Goal: Feedback & Contribution: Submit feedback/report problem

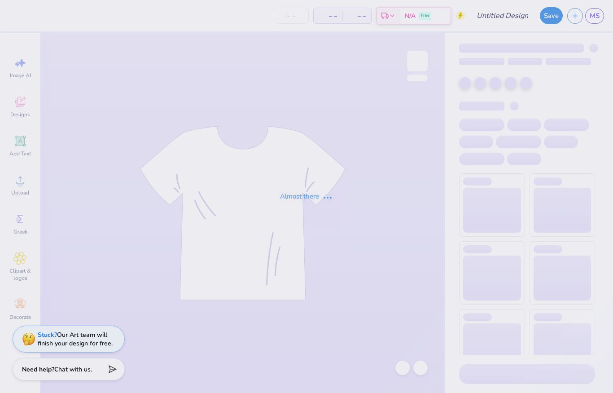
type input "AXO Dad's Day 2025"
type input "200"
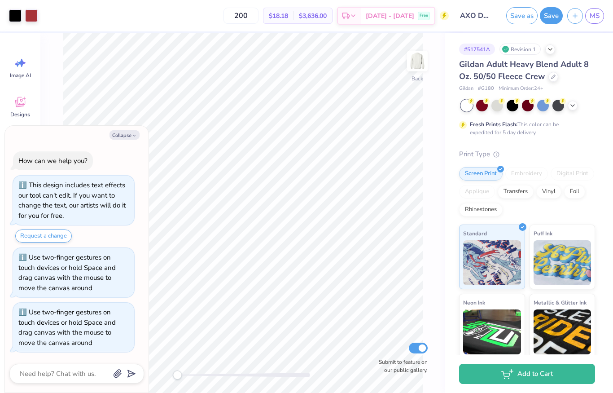
click at [127, 139] on button "Collapse" at bounding box center [124, 134] width 30 height 9
type textarea "x"
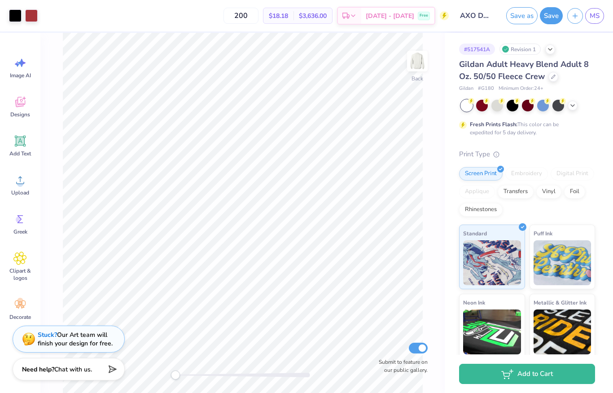
click at [258, 14] on input "200" at bounding box center [240, 16] width 35 height 16
type input "2"
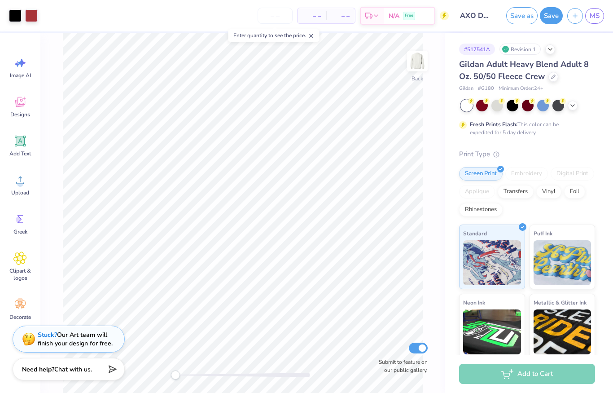
type input "8"
type input "80"
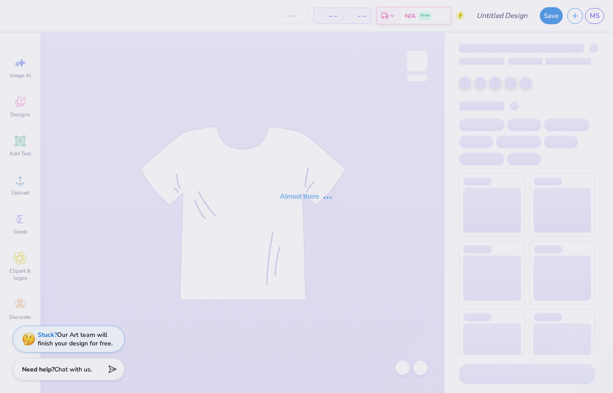
type input "AXID Homecoming"
type input "50"
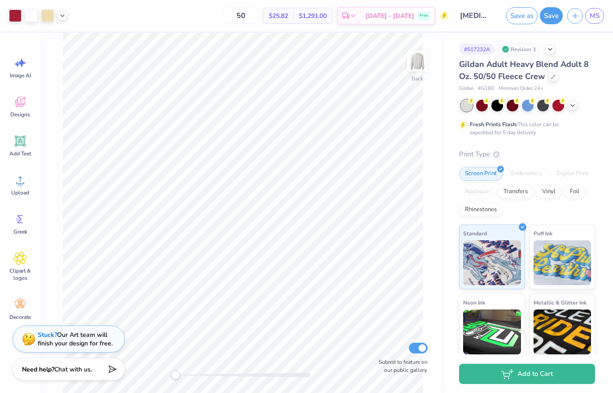
click at [96, 345] on div "Stuck? Our Art team will finish your design for free." at bounding box center [75, 338] width 75 height 17
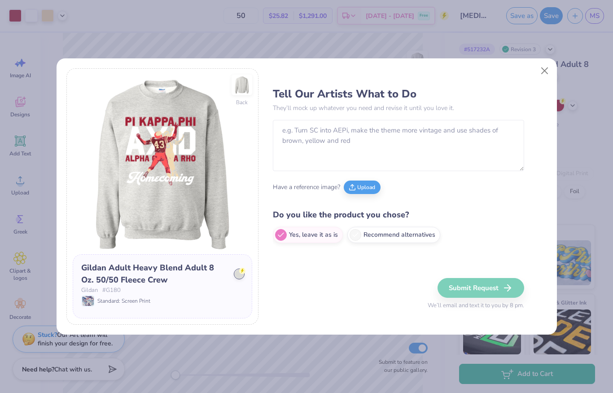
click at [548, 67] on button "Close" at bounding box center [544, 70] width 17 height 17
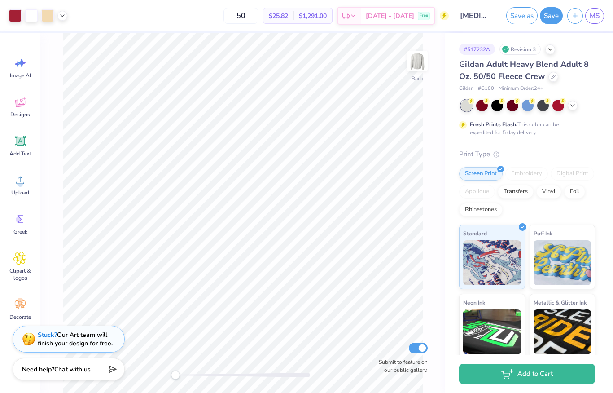
click at [496, 105] on div at bounding box center [497, 106] width 12 height 12
click at [568, 104] on div at bounding box center [573, 105] width 10 height 10
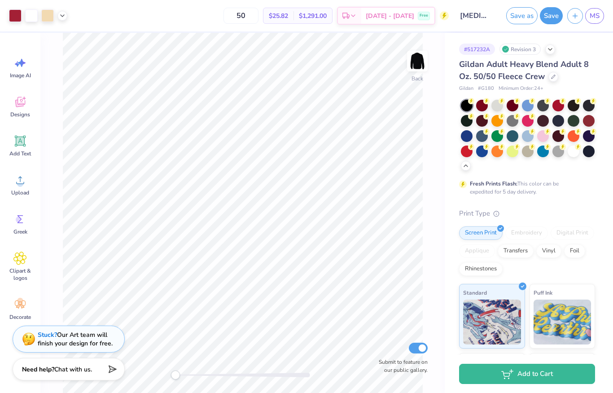
click at [590, 138] on div at bounding box center [589, 136] width 12 height 12
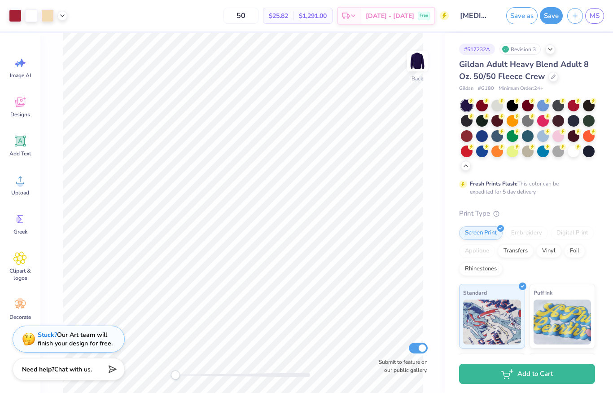
click at [483, 133] on div at bounding box center [482, 136] width 12 height 12
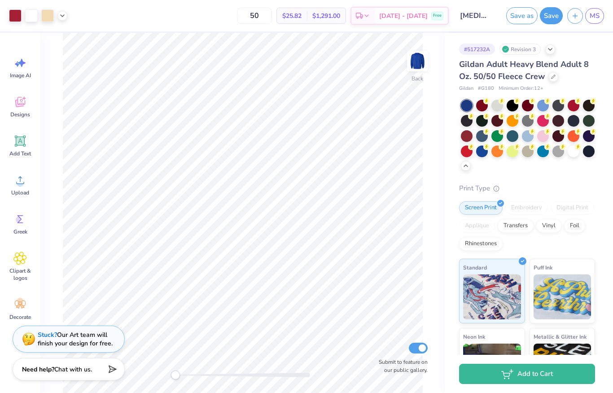
click at [482, 154] on div at bounding box center [482, 151] width 12 height 12
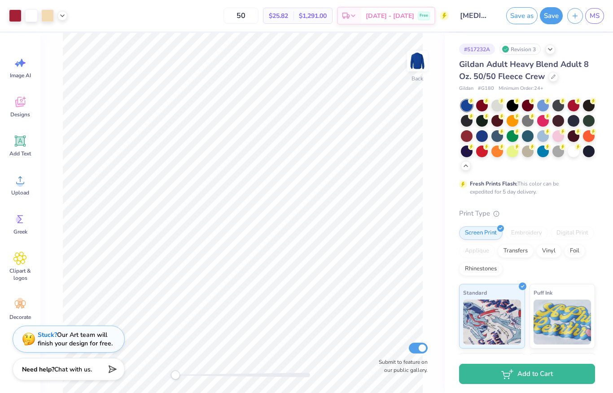
click at [510, 109] on div at bounding box center [512, 106] width 12 height 12
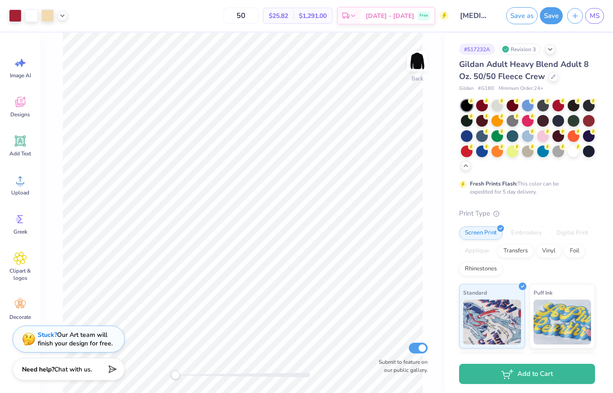
click at [472, 119] on div at bounding box center [467, 121] width 12 height 12
click at [571, 107] on div at bounding box center [574, 106] width 12 height 12
click at [15, 18] on div at bounding box center [15, 15] width 13 height 13
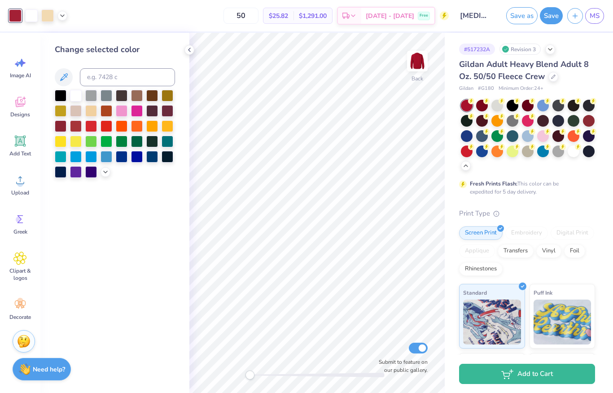
click at [86, 94] on div at bounding box center [91, 96] width 12 height 12
click at [74, 95] on div at bounding box center [76, 96] width 12 height 12
click at [63, 15] on icon at bounding box center [62, 15] width 7 height 7
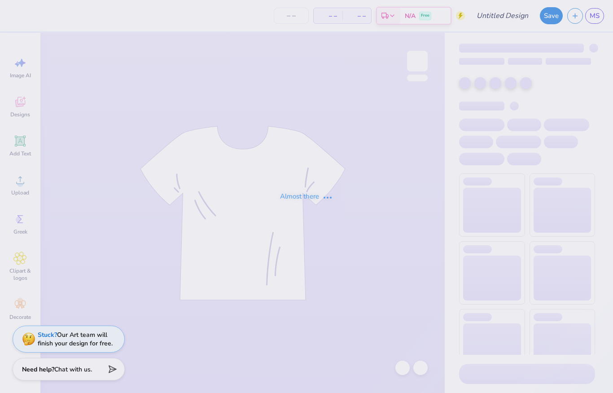
type input "[MEDICAL_DATA] Homecoming"
type input "50"
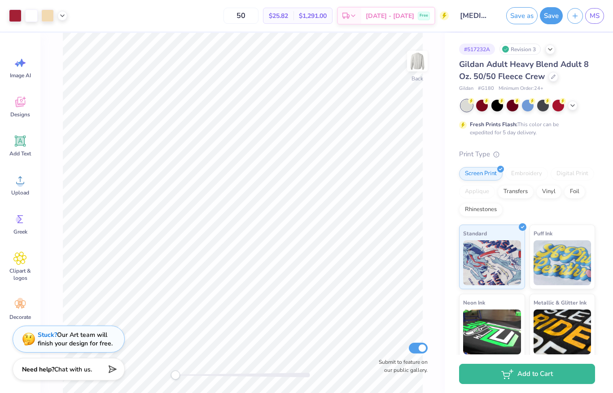
click at [481, 106] on div at bounding box center [482, 106] width 12 height 12
click at [557, 106] on div at bounding box center [558, 106] width 12 height 12
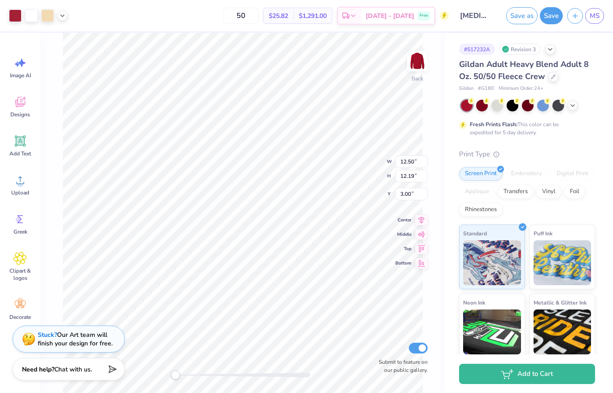
click at [11, 17] on div at bounding box center [15, 15] width 13 height 13
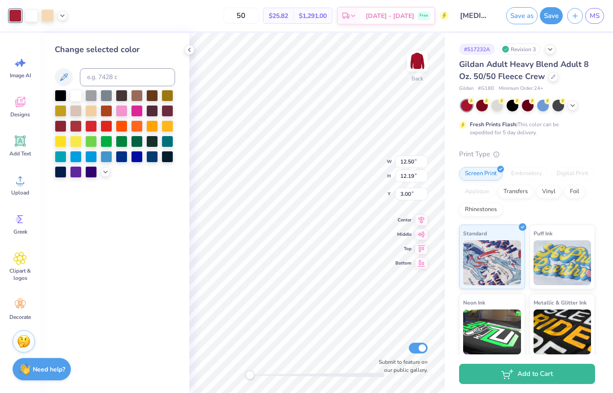
click at [82, 110] on div at bounding box center [76, 111] width 12 height 12
click at [30, 15] on div at bounding box center [31, 15] width 13 height 13
click at [112, 153] on div at bounding box center [106, 157] width 12 height 12
click at [16, 13] on div at bounding box center [15, 15] width 13 height 13
click at [77, 93] on div at bounding box center [76, 96] width 12 height 12
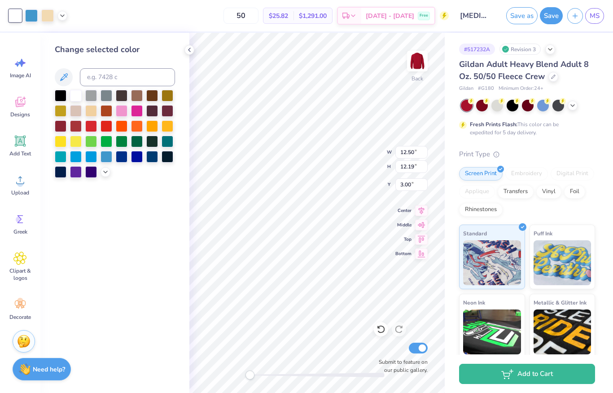
click at [32, 14] on div at bounding box center [31, 15] width 13 height 13
click at [61, 97] on div at bounding box center [61, 96] width 12 height 12
click at [154, 98] on div at bounding box center [152, 96] width 12 height 12
click at [136, 100] on div at bounding box center [137, 96] width 12 height 12
click at [65, 98] on div at bounding box center [61, 96] width 12 height 12
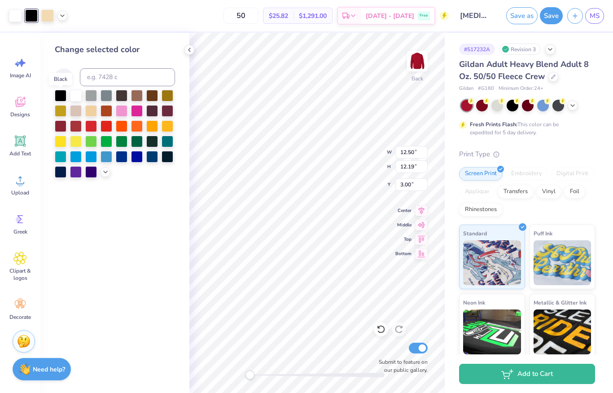
click at [62, 17] on icon at bounding box center [62, 15] width 7 height 7
click at [48, 18] on div at bounding box center [47, 15] width 13 height 13
click at [120, 100] on div at bounding box center [122, 96] width 12 height 12
click at [62, 96] on div at bounding box center [61, 96] width 12 height 12
click at [53, 43] on div at bounding box center [54, 38] width 13 height 13
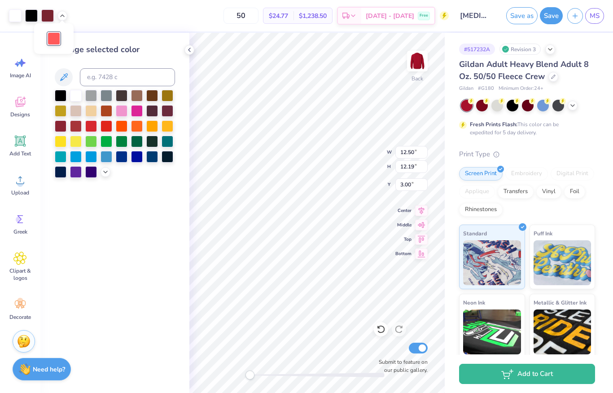
click at [77, 128] on div at bounding box center [76, 126] width 12 height 12
click at [95, 211] on div "Change selected color" at bounding box center [114, 213] width 149 height 360
click at [36, 13] on div at bounding box center [31, 15] width 13 height 13
click at [76, 114] on div at bounding box center [76, 111] width 12 height 12
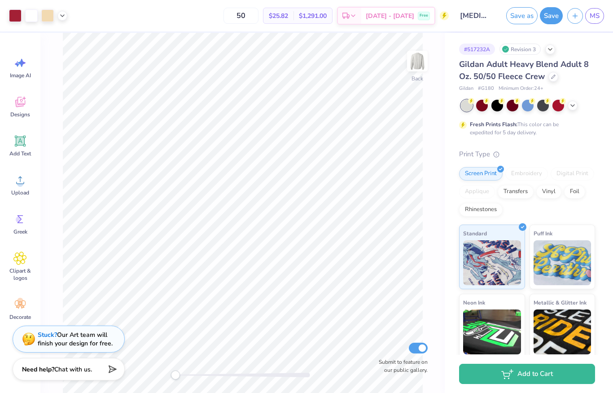
click at [54, 17] on div at bounding box center [47, 15] width 13 height 13
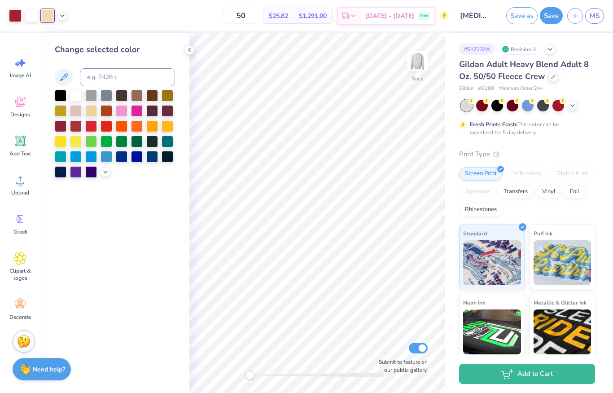
click at [61, 91] on div at bounding box center [61, 96] width 12 height 12
click at [78, 110] on div at bounding box center [76, 111] width 12 height 12
click at [78, 126] on div at bounding box center [76, 126] width 12 height 12
click at [92, 128] on div at bounding box center [91, 126] width 12 height 12
click at [65, 16] on icon at bounding box center [62, 15] width 7 height 7
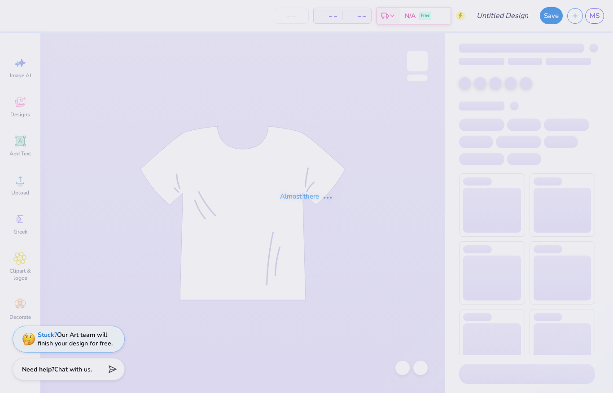
type input "[MEDICAL_DATA] Homecoming"
type input "100"
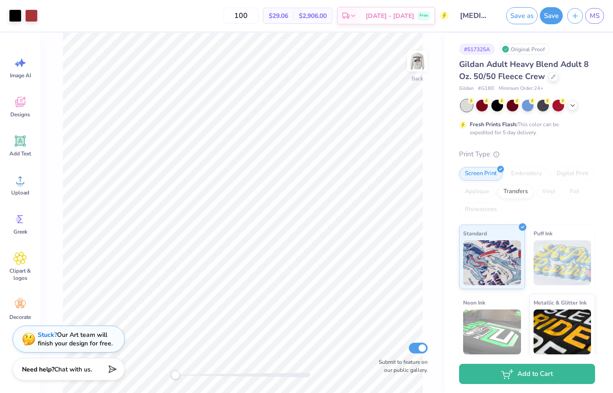
click at [422, 57] on img at bounding box center [417, 61] width 18 height 18
click at [415, 70] on img at bounding box center [417, 61] width 18 height 18
click at [87, 332] on div "Stuck? Our Art team will finish your design for free." at bounding box center [75, 338] width 75 height 17
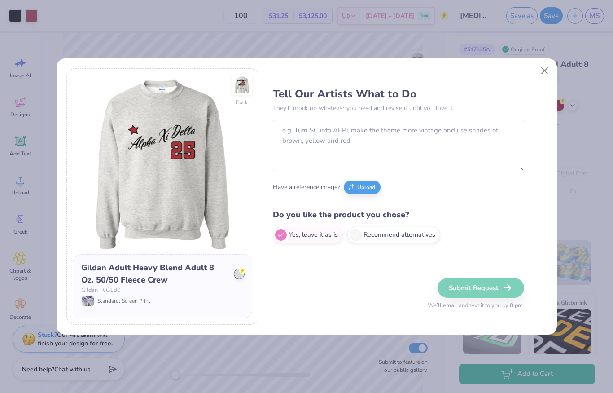
click at [367, 191] on button "Upload" at bounding box center [362, 186] width 37 height 13
click at [368, 188] on button "Upload" at bounding box center [362, 186] width 37 height 13
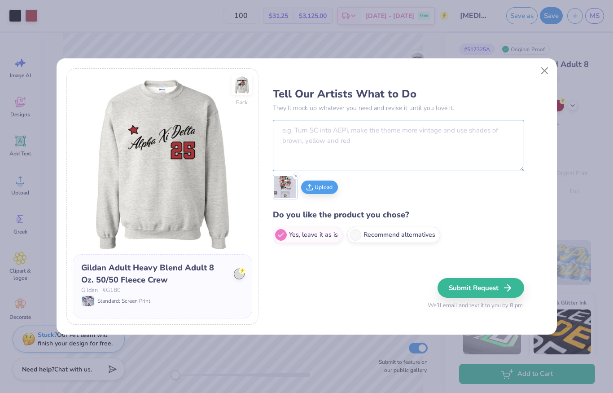
click at [385, 131] on textarea at bounding box center [398, 145] width 251 height 51
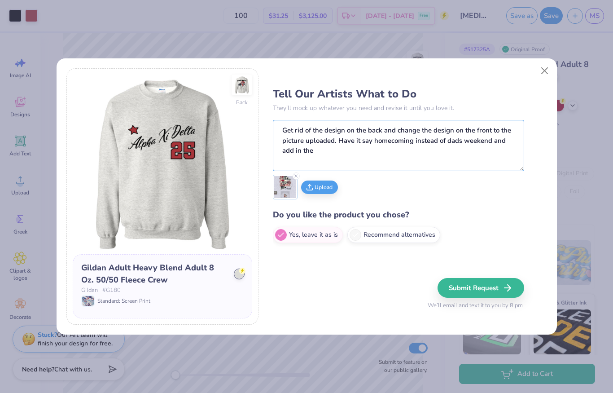
click at [345, 139] on textarea "Get rid of the design on the back and change the design on the front to the pic…" at bounding box center [398, 145] width 251 height 51
type textarea "Get rid of the design on the back and change the design on the front to the pic…"
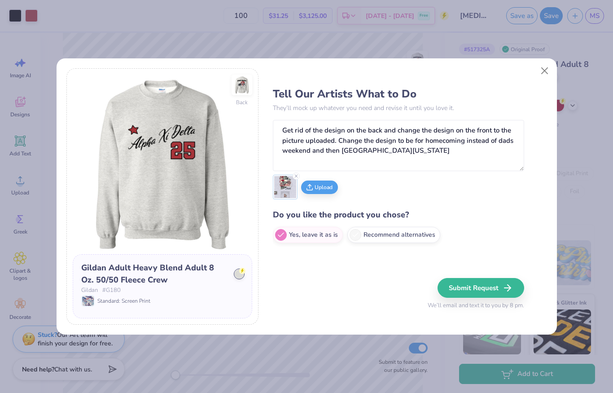
click at [500, 286] on button "Submit Request" at bounding box center [480, 288] width 87 height 20
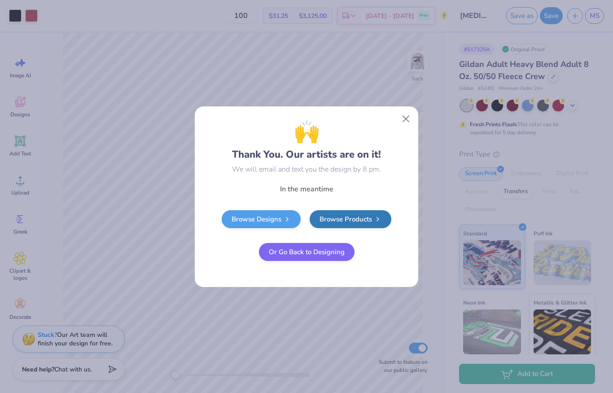
click at [289, 220] on icon at bounding box center [287, 218] width 7 height 7
